Goal: Task Accomplishment & Management: Use online tool/utility

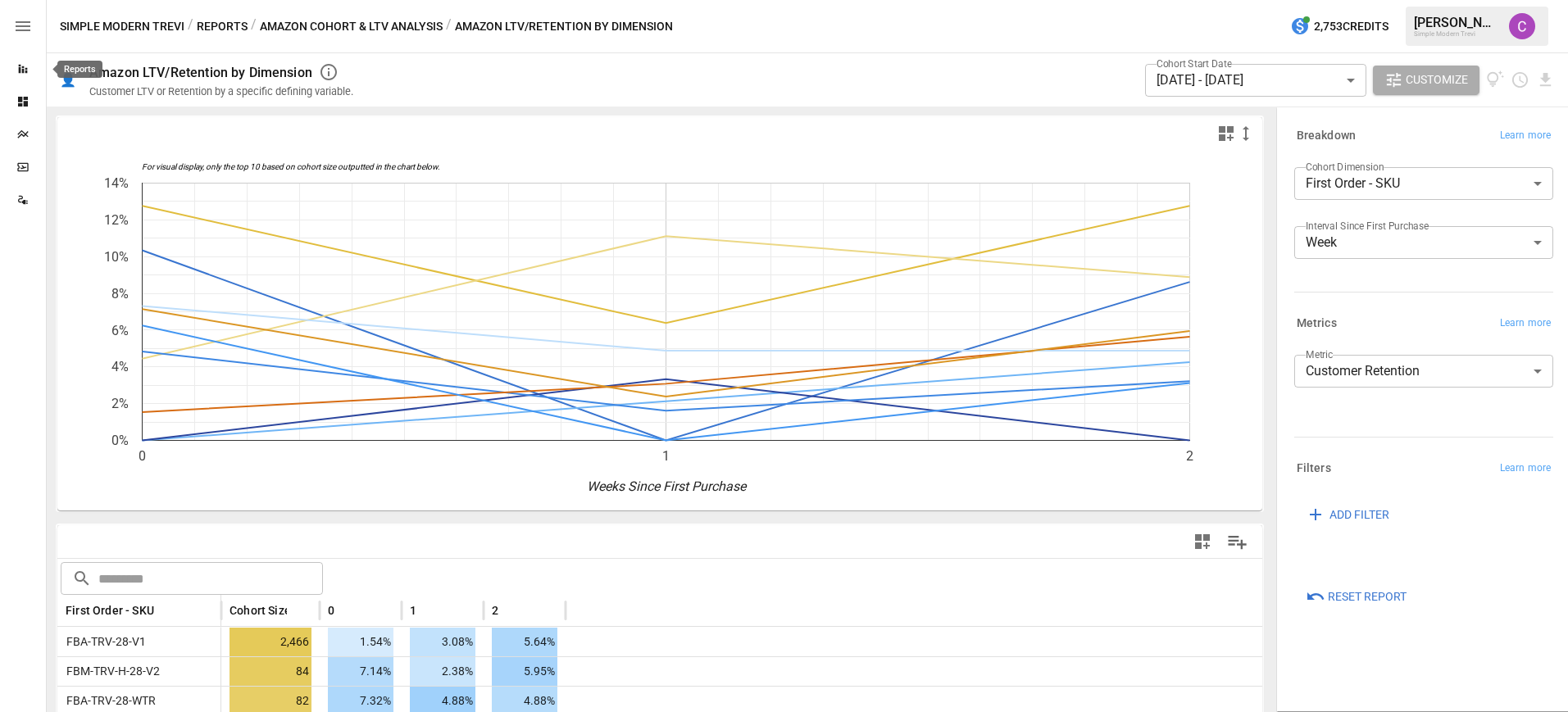
click at [33, 67] on div "Reports" at bounding box center [23, 69] width 46 height 13
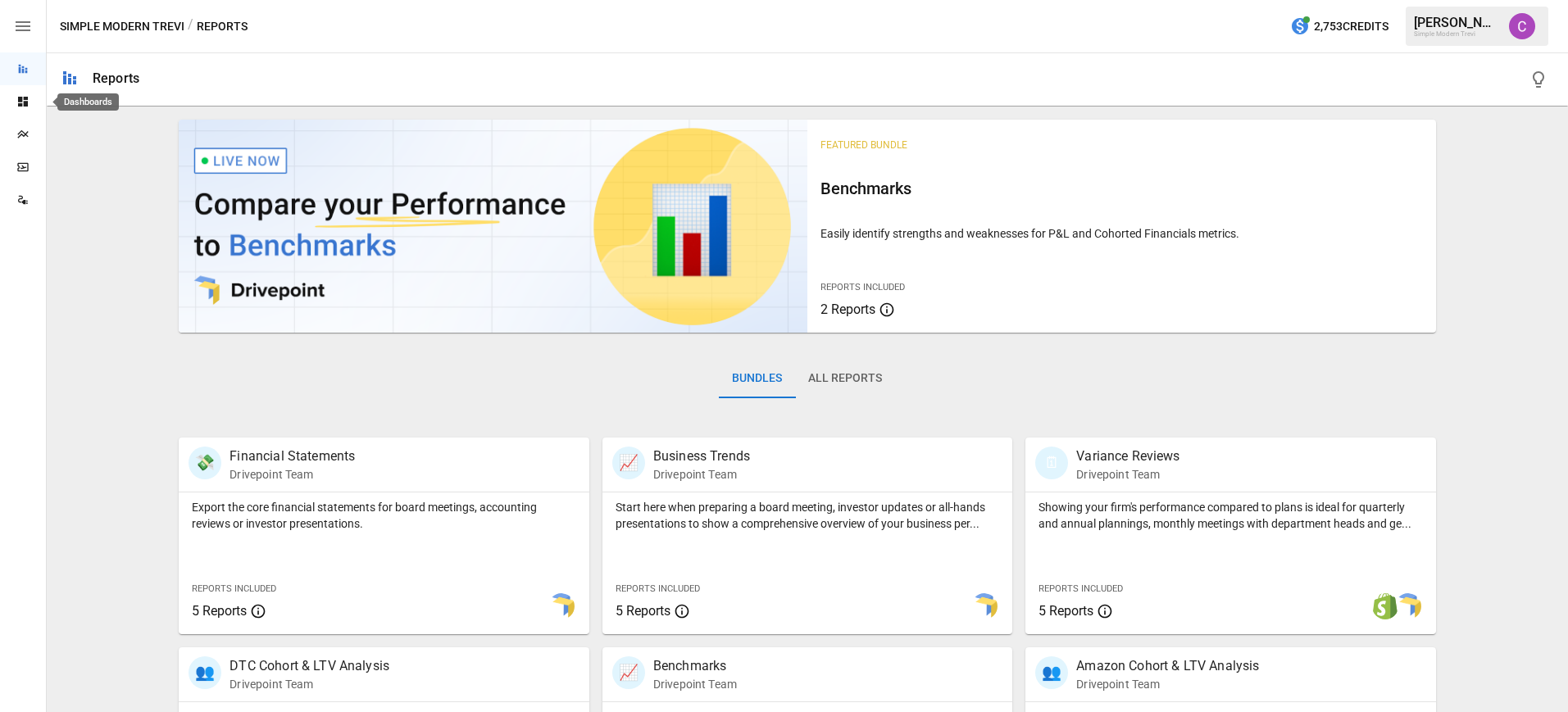
click at [31, 105] on div "Dashboards" at bounding box center [23, 102] width 46 height 13
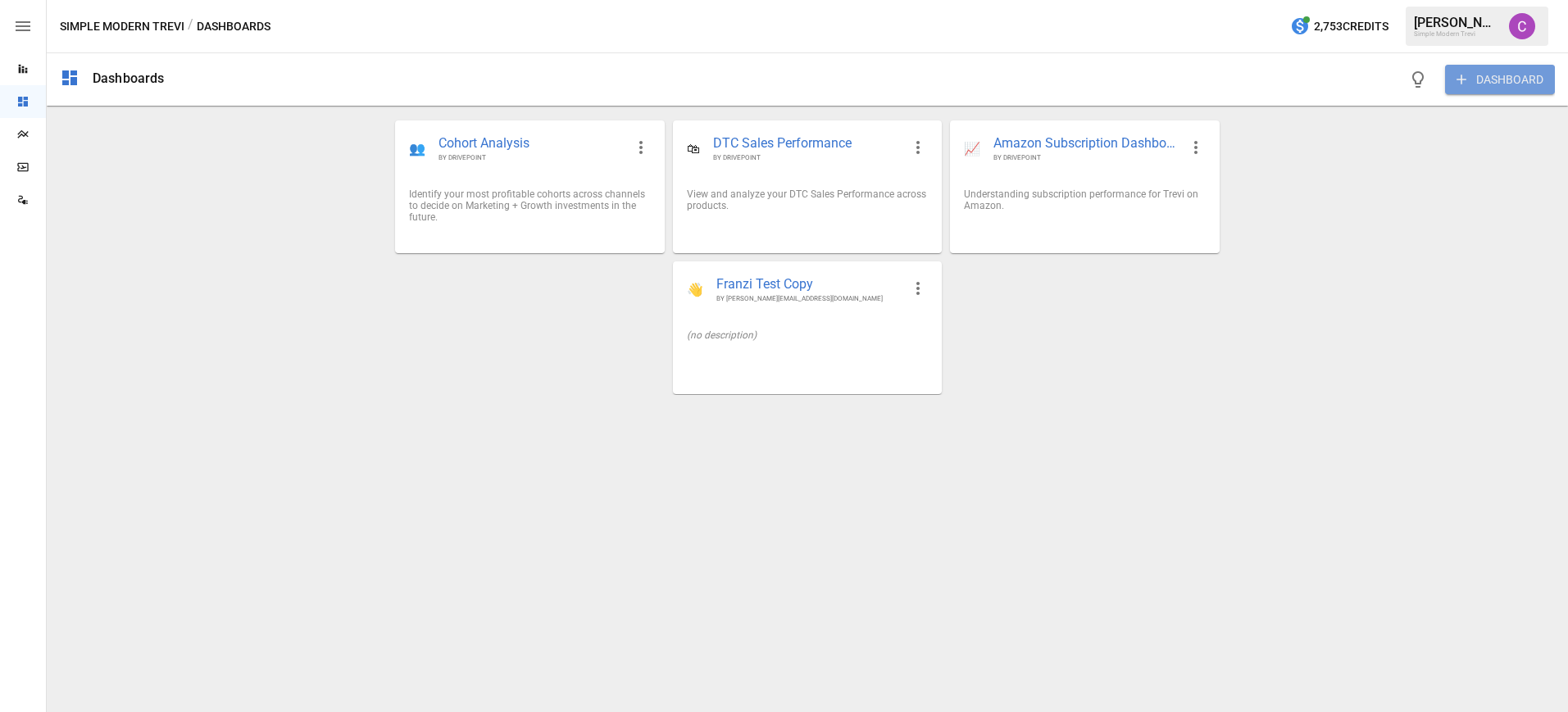
click at [1480, 80] on button "DASHBOARD" at bounding box center [1500, 79] width 110 height 29
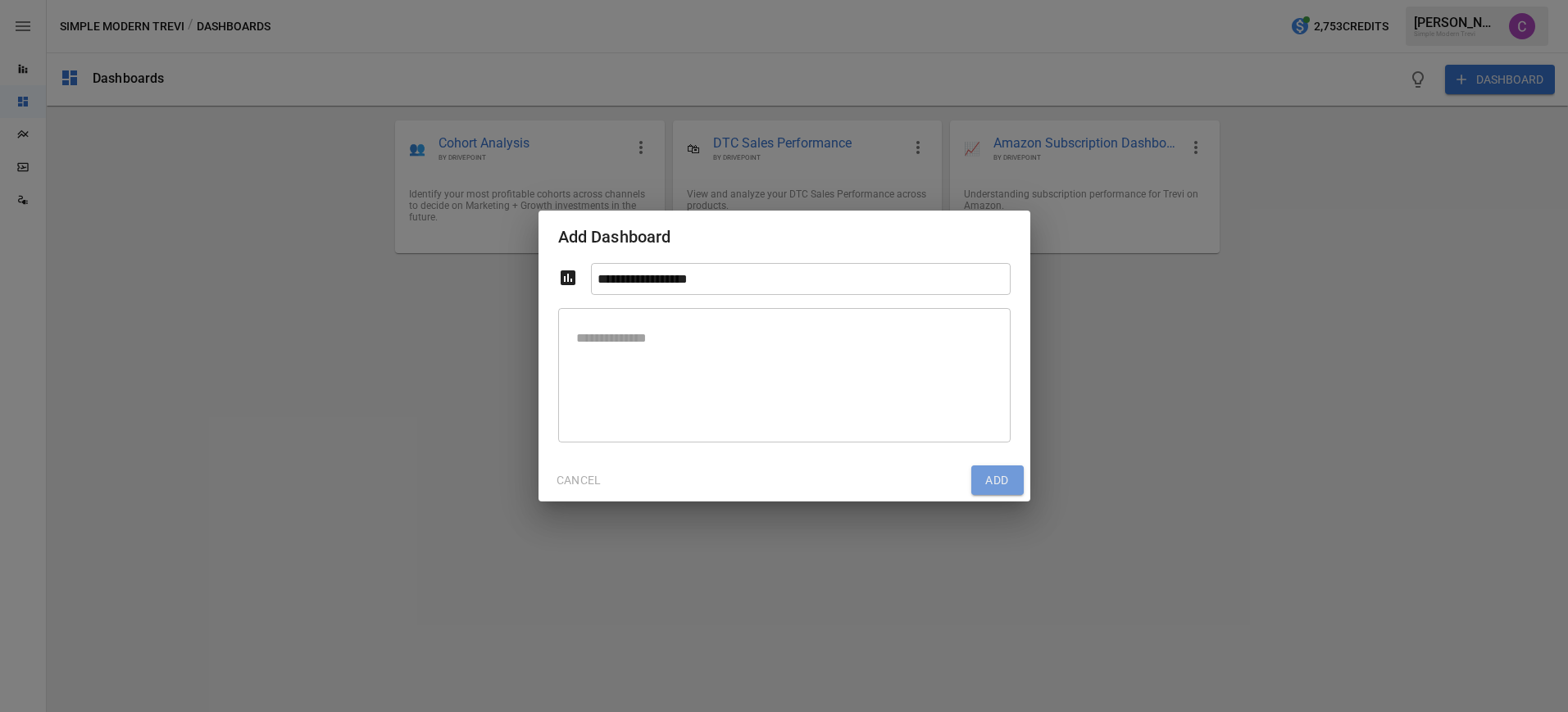
click at [997, 476] on button "Add" at bounding box center [997, 479] width 53 height 29
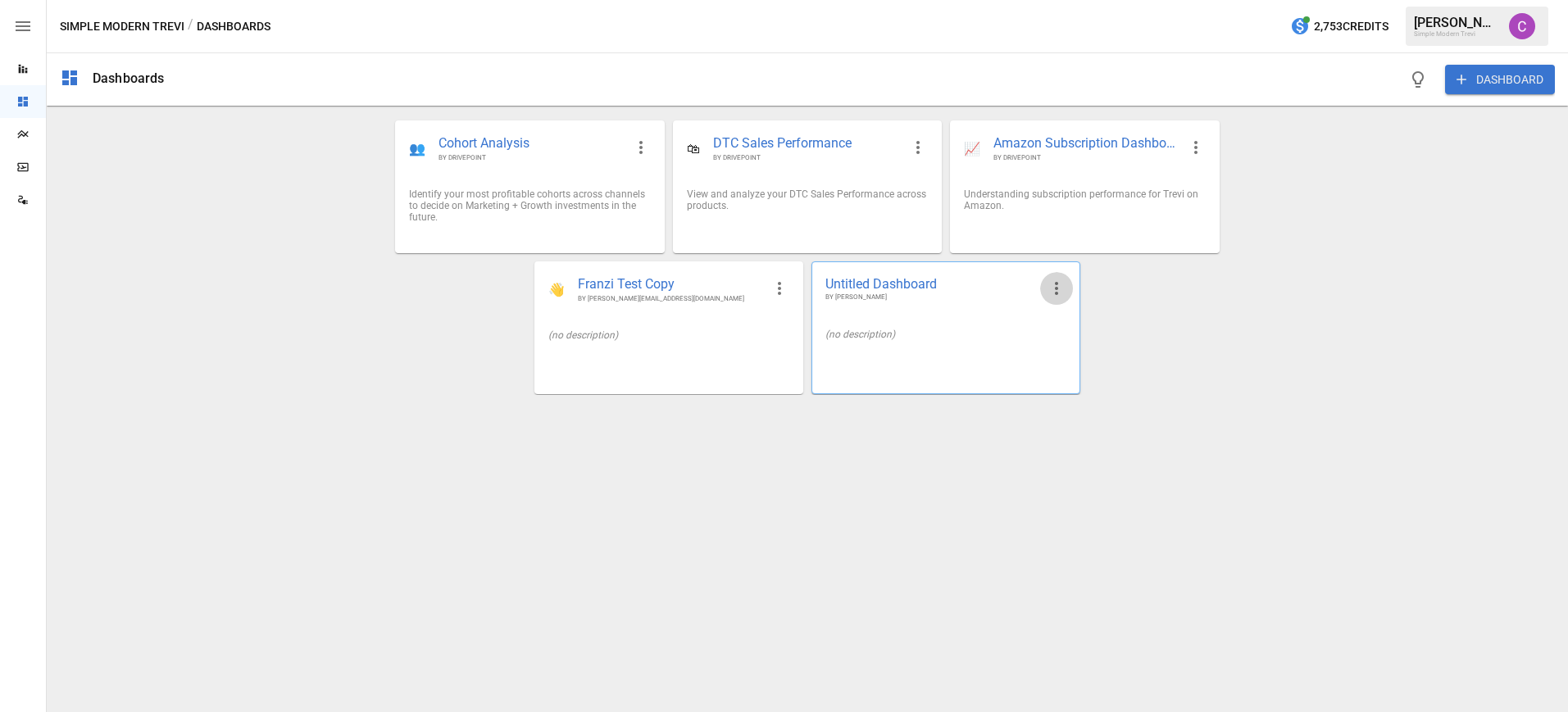
click at [1054, 288] on icon "button" at bounding box center [1057, 288] width 20 height 20
click at [1065, 319] on li "Edit" at bounding box center [1081, 328] width 81 height 33
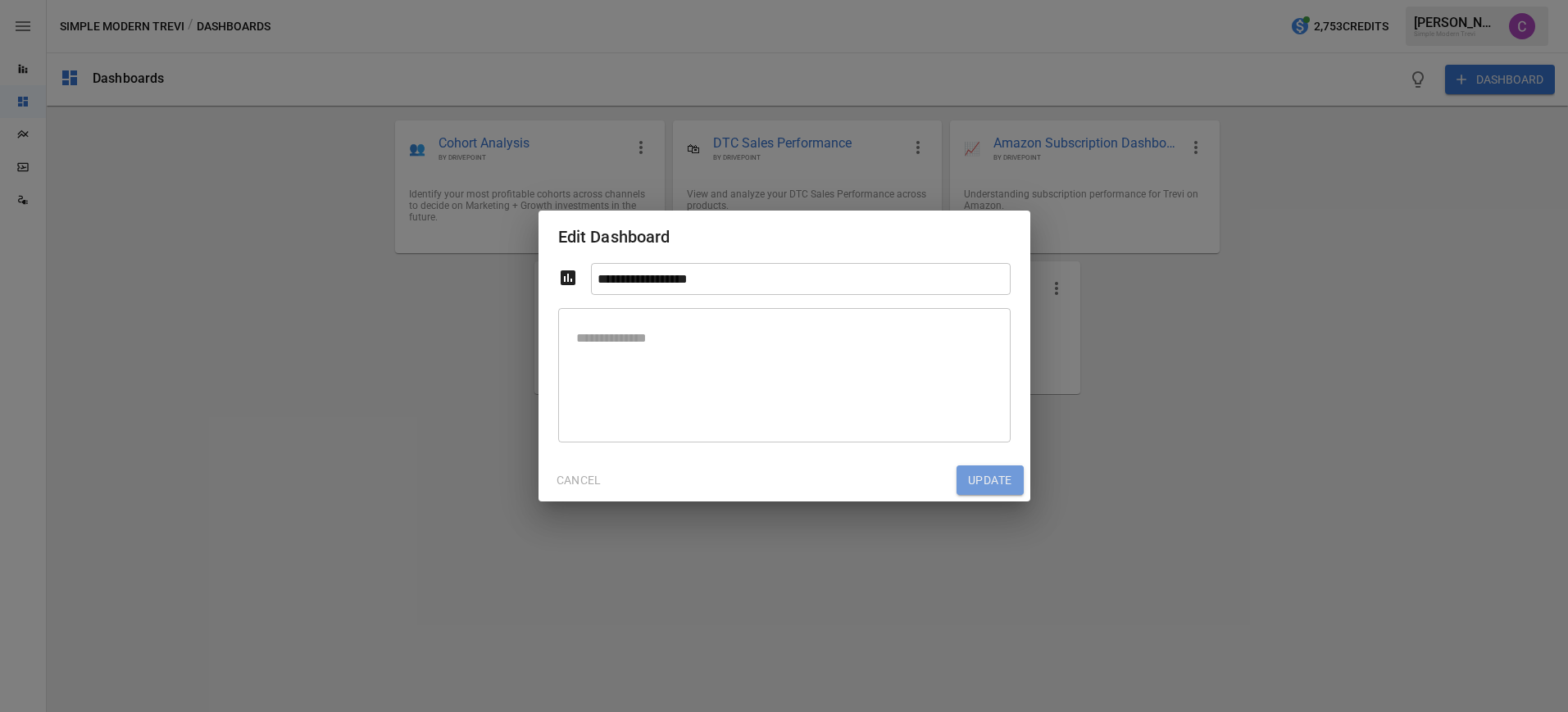
click at [970, 487] on button "Update" at bounding box center [990, 479] width 67 height 29
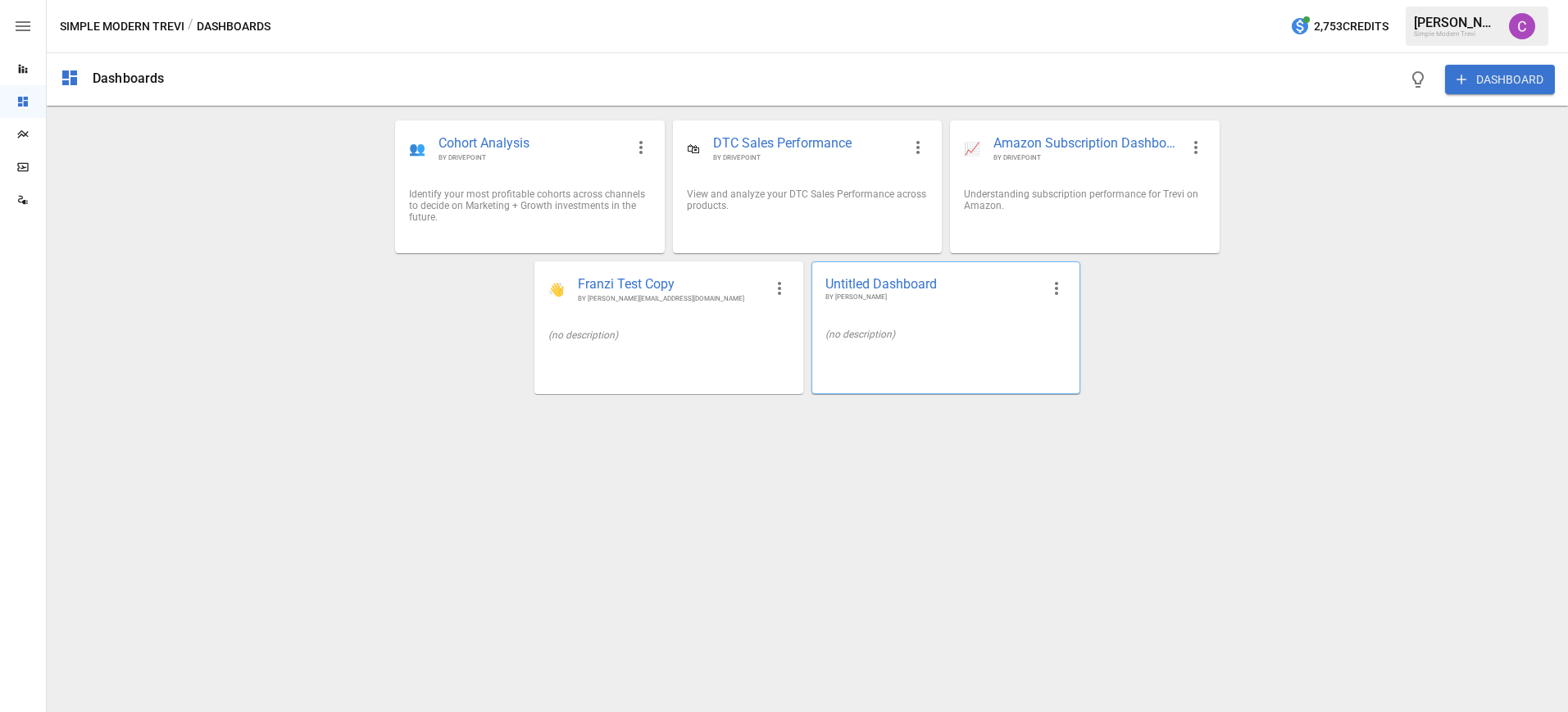
click at [1049, 290] on icon "button" at bounding box center [1057, 288] width 20 height 20
click at [1069, 409] on li "Delete" at bounding box center [1081, 393] width 81 height 33
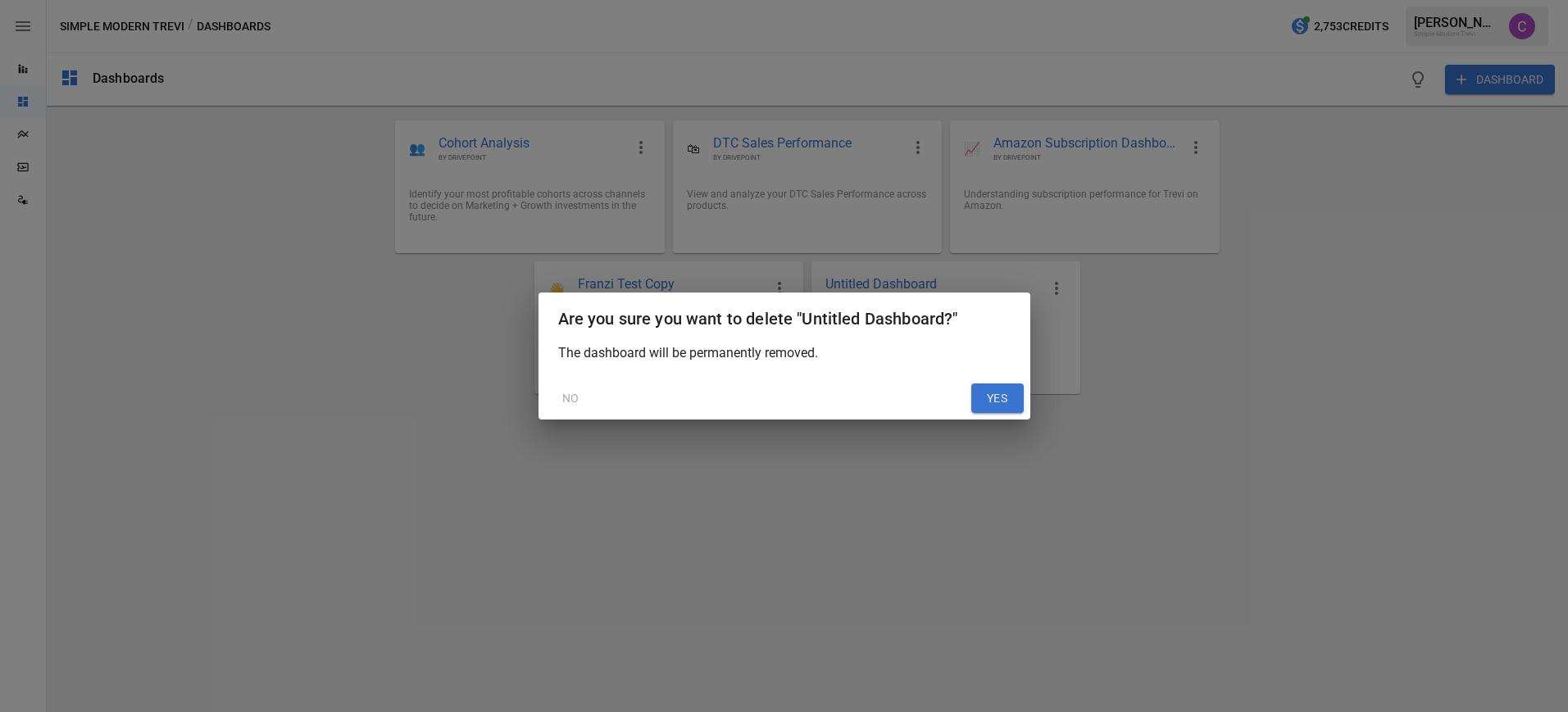
click at [1009, 405] on button "YES" at bounding box center [997, 397] width 53 height 29
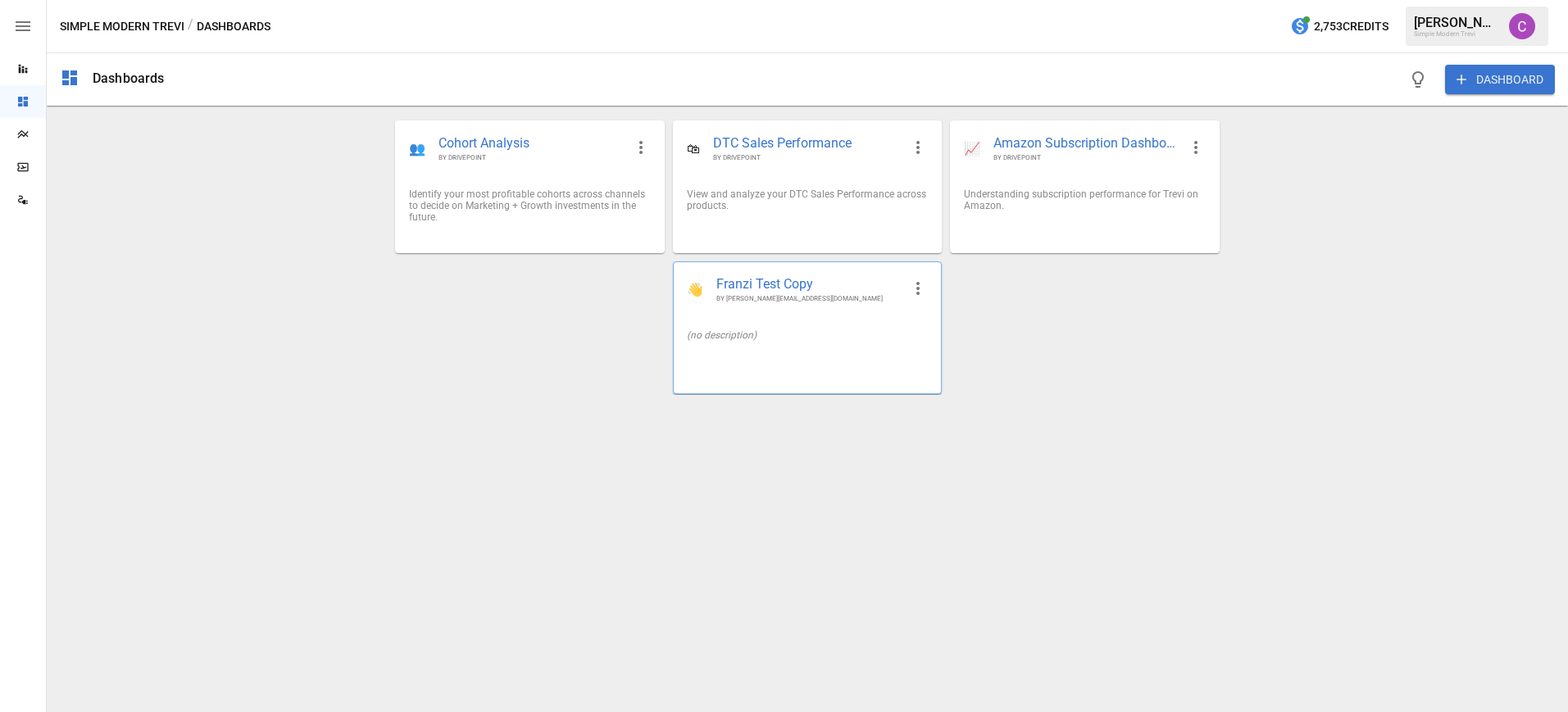
click at [839, 369] on div "👋 [PERSON_NAME] Test Copy BY [PERSON_NAME][EMAIL_ADDRESS][DOMAIN_NAME] (no desc…" at bounding box center [807, 328] width 268 height 133
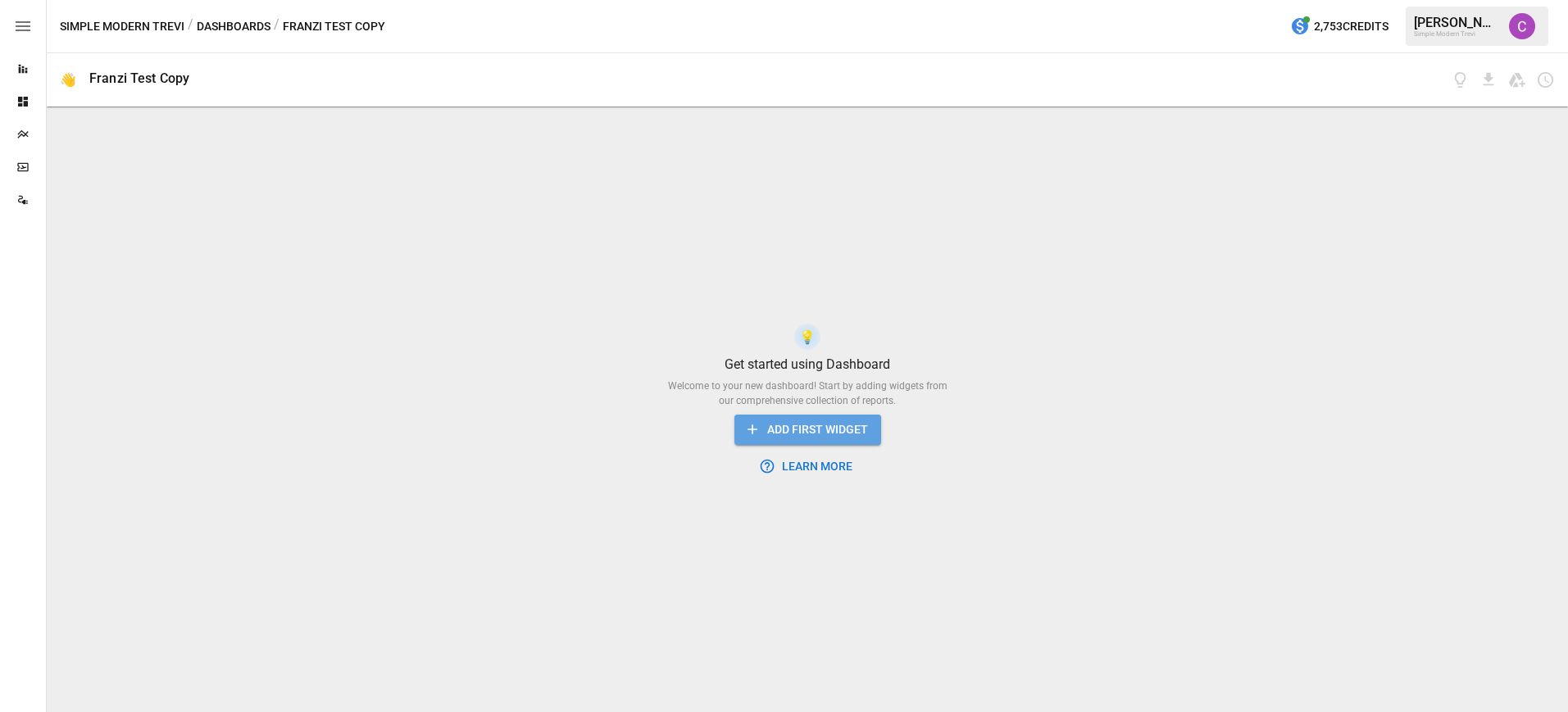
click at [824, 428] on button "ADD FIRST WIDGET" at bounding box center [808, 429] width 147 height 30
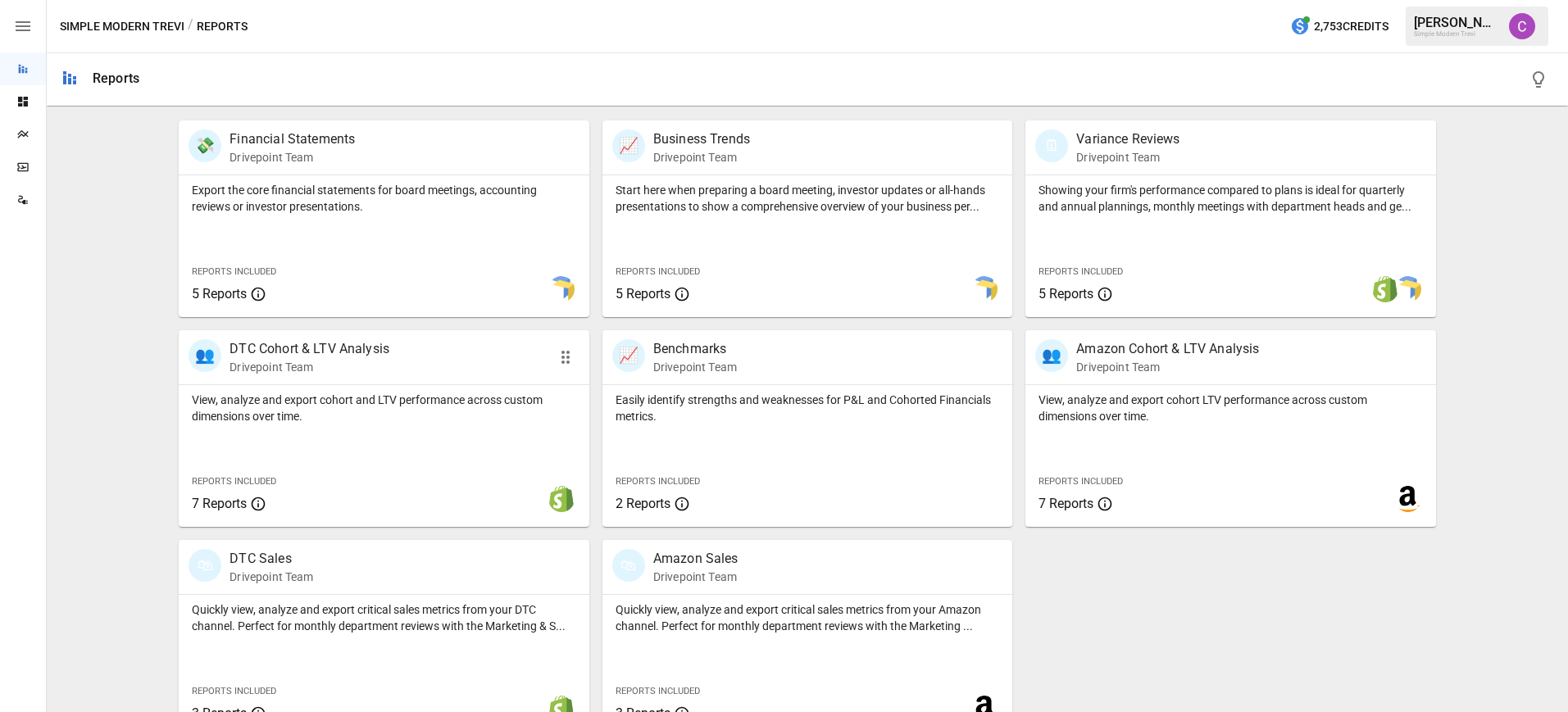
scroll to position [303, 0]
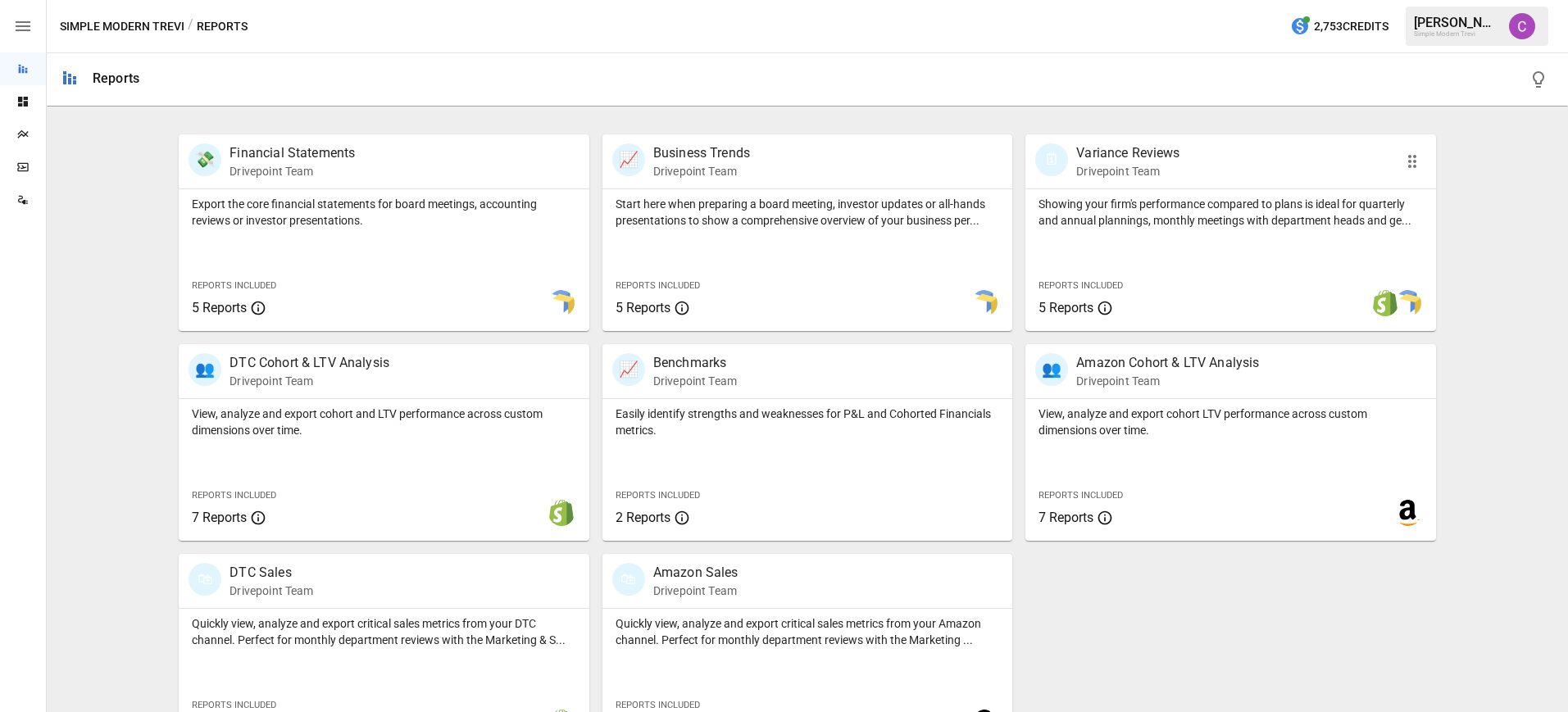
click at [1132, 248] on div "Showing your firm's performance compared to plans is ideal for quarterly and an…" at bounding box center [1230, 260] width 410 height 142
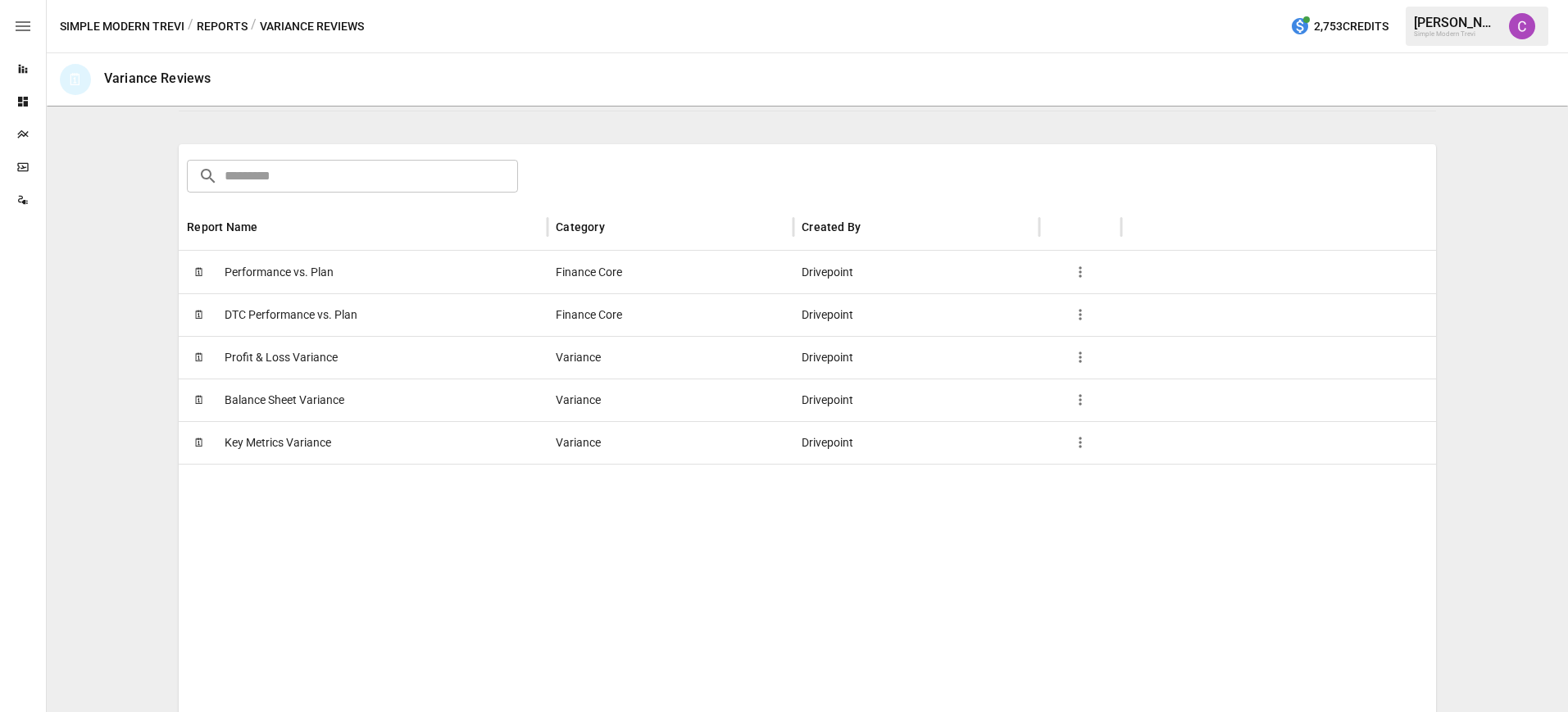
scroll to position [217, 0]
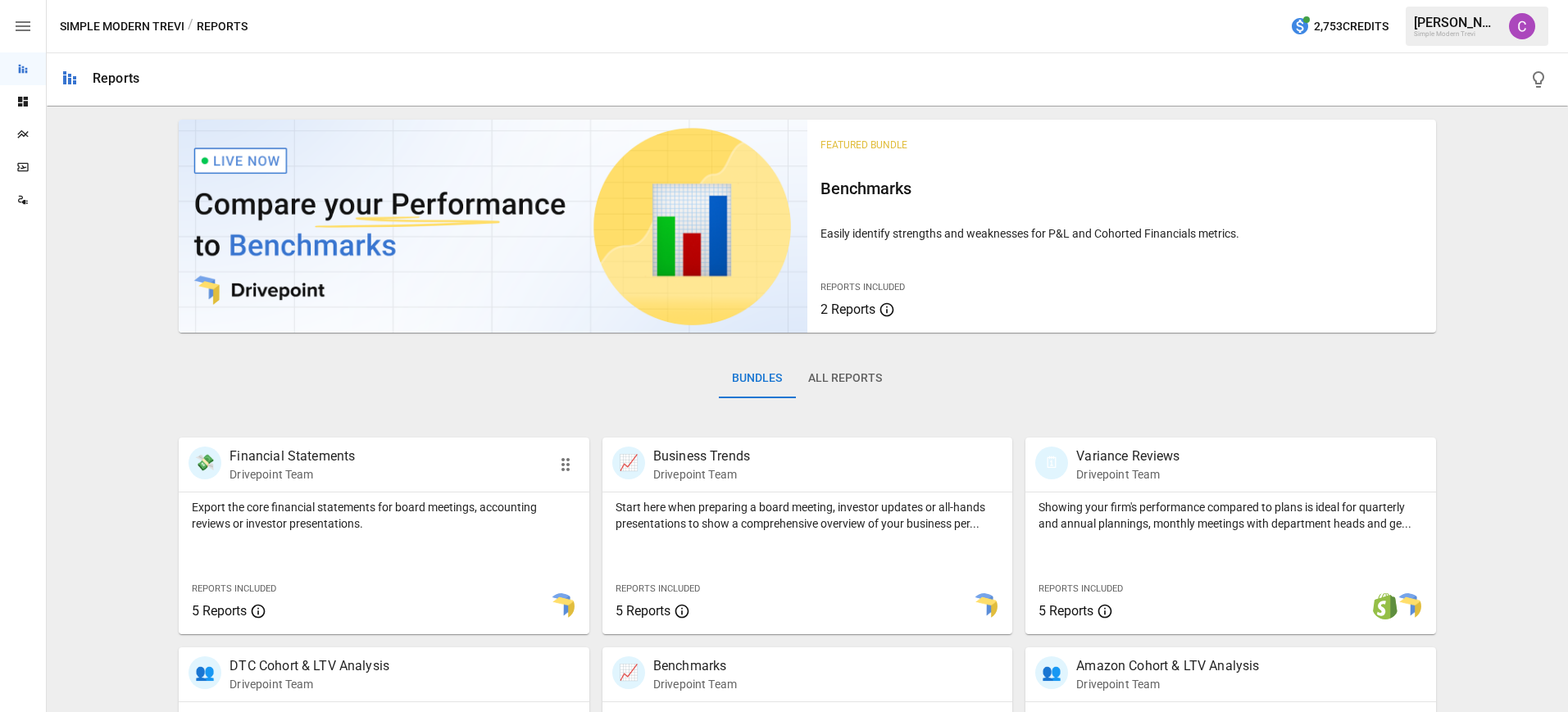
click at [314, 464] on p "Financial Statements" at bounding box center [292, 456] width 125 height 20
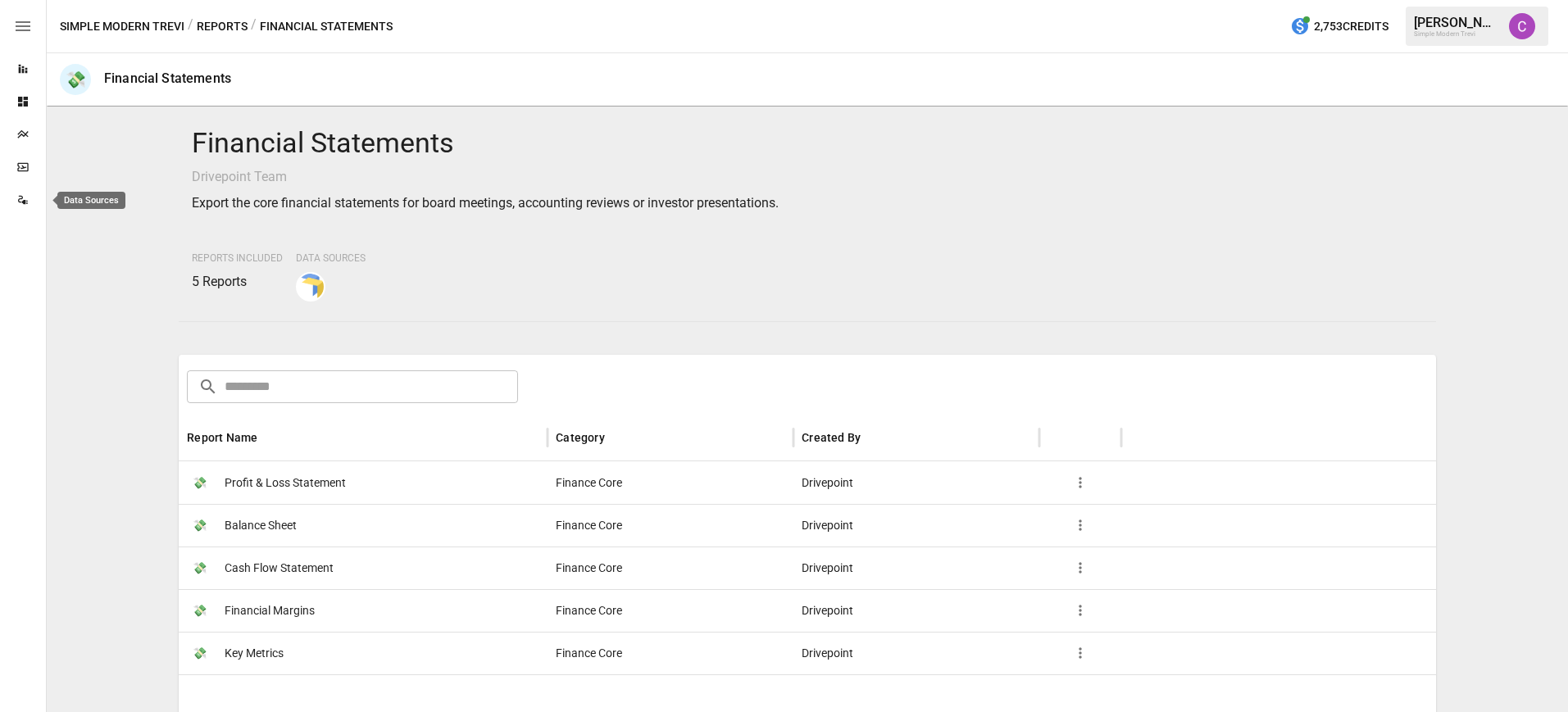
click at [32, 205] on div "Data Sources" at bounding box center [23, 200] width 46 height 13
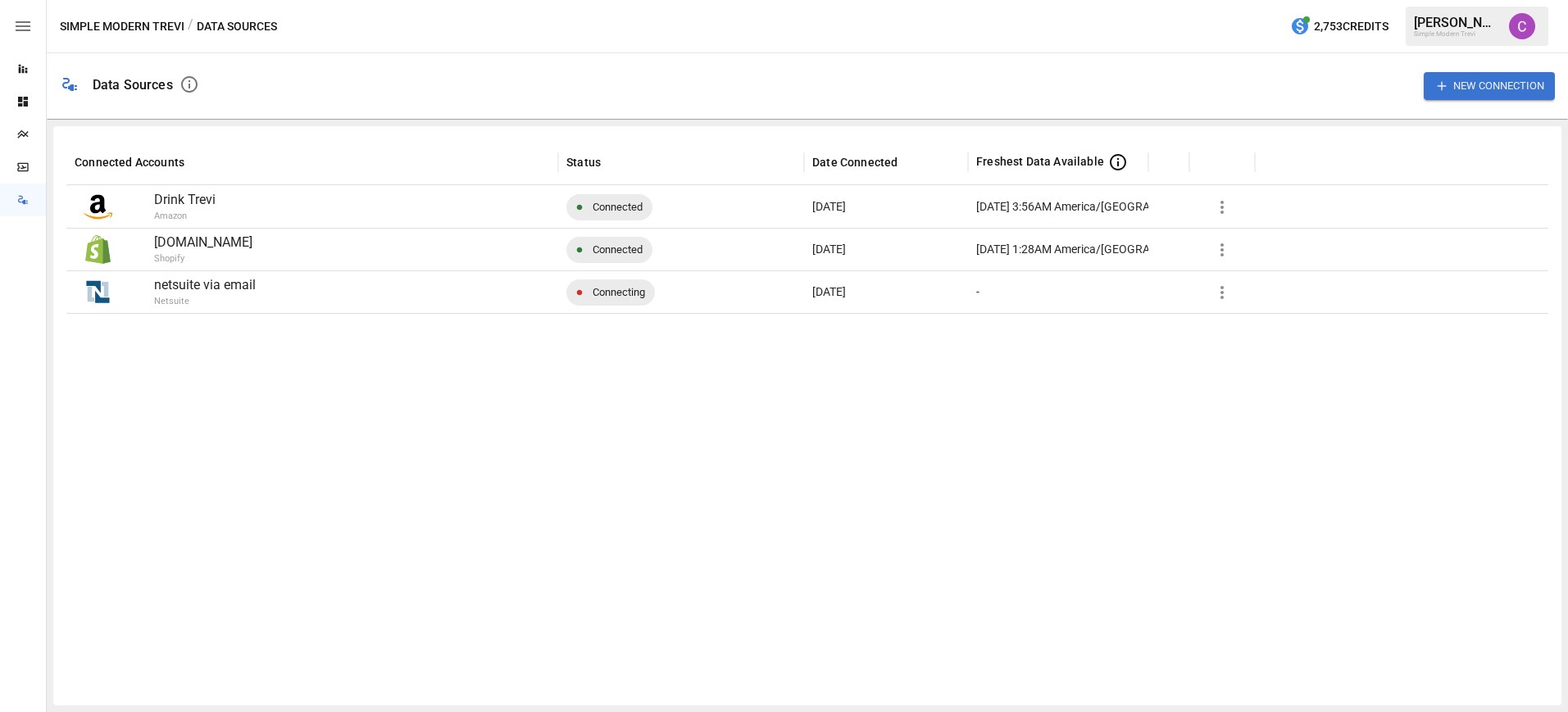
click at [238, 314] on div at bounding box center [808, 503] width 1482 height 380
click at [232, 288] on p "netsuite via email" at bounding box center [352, 284] width 396 height 20
click at [1227, 293] on icon "button" at bounding box center [1221, 292] width 20 height 20
click at [180, 86] on div at bounding box center [784, 356] width 1568 height 712
click at [186, 82] on icon "button" at bounding box center [189, 84] width 20 height 20
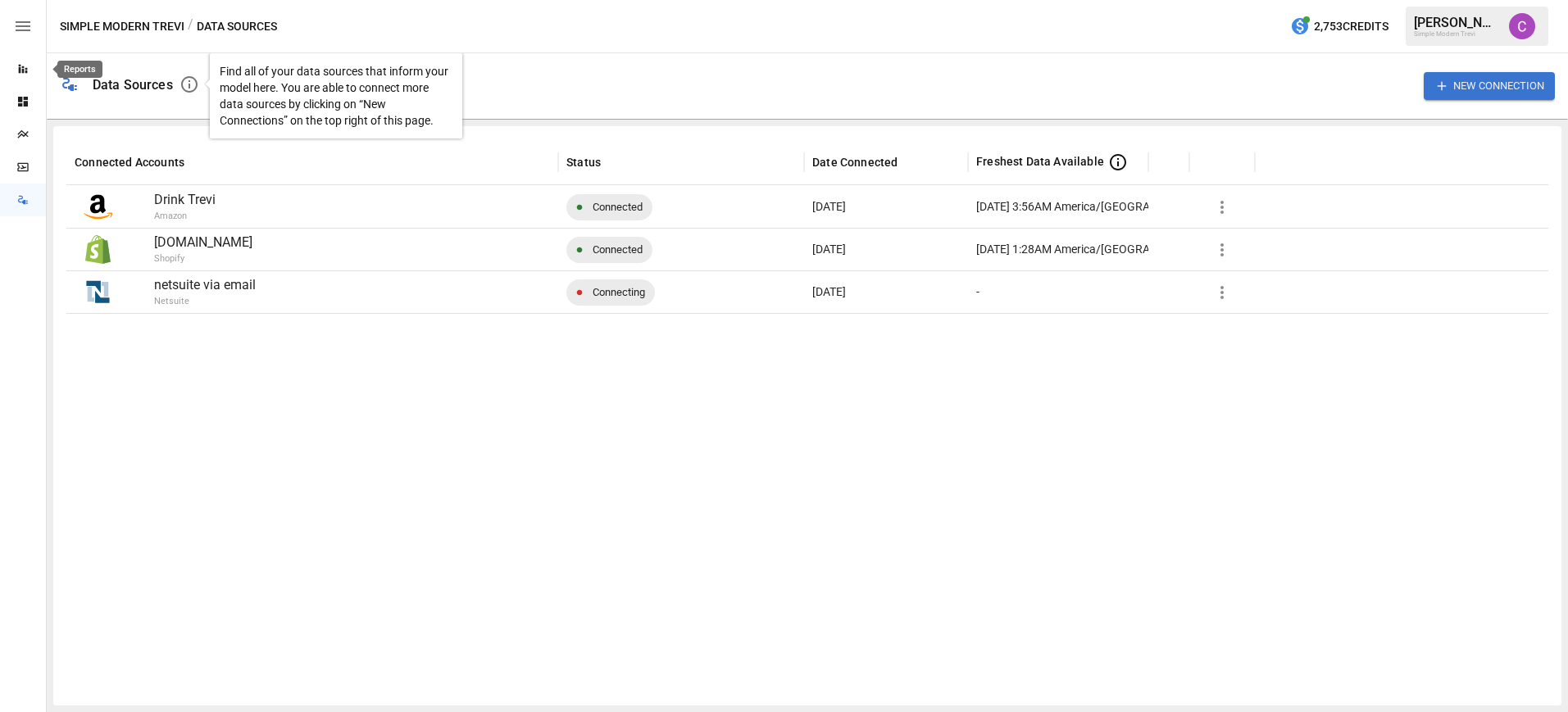
click at [14, 64] on div "Reports" at bounding box center [23, 69] width 46 height 13
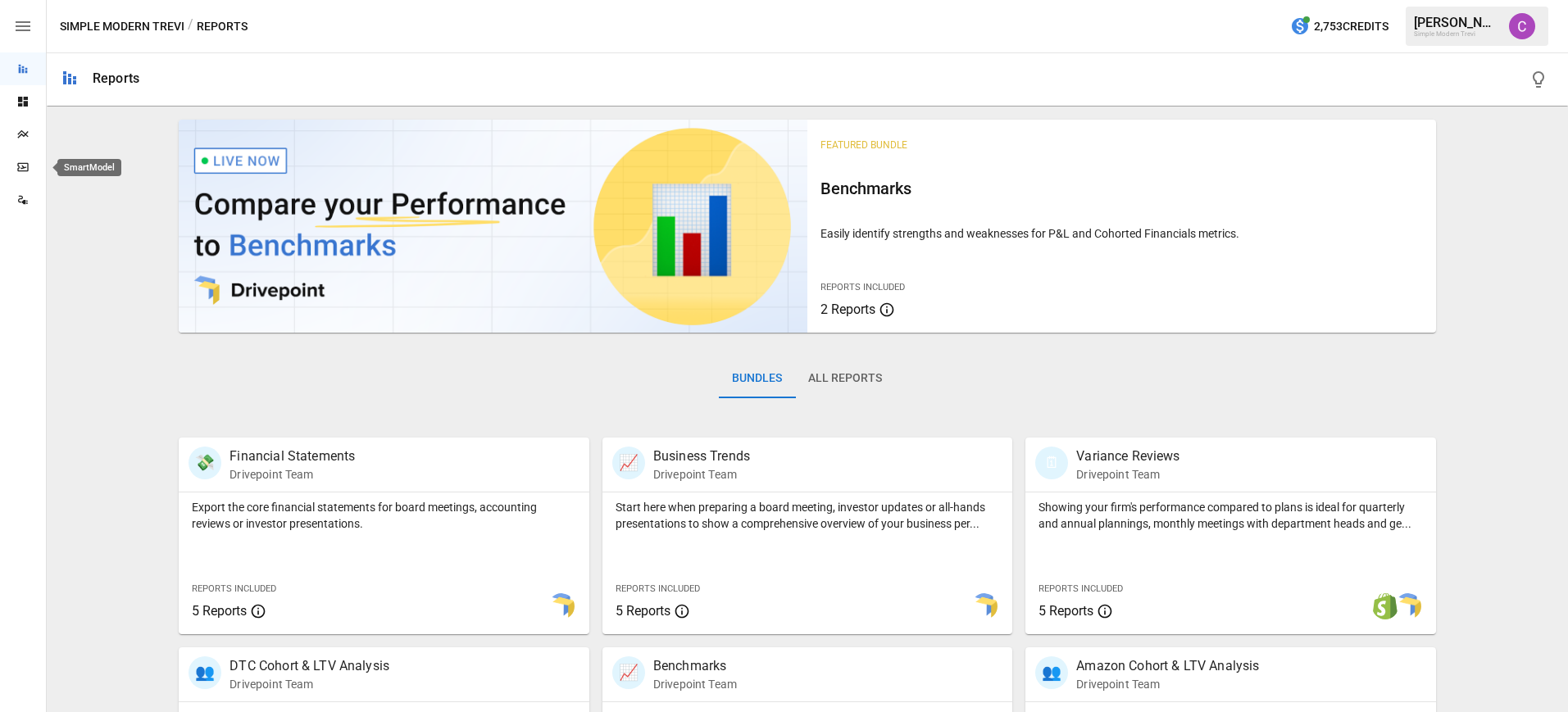
click at [29, 164] on div "SmartModel" at bounding box center [23, 168] width 46 height 13
